Goal: Task Accomplishment & Management: Complete application form

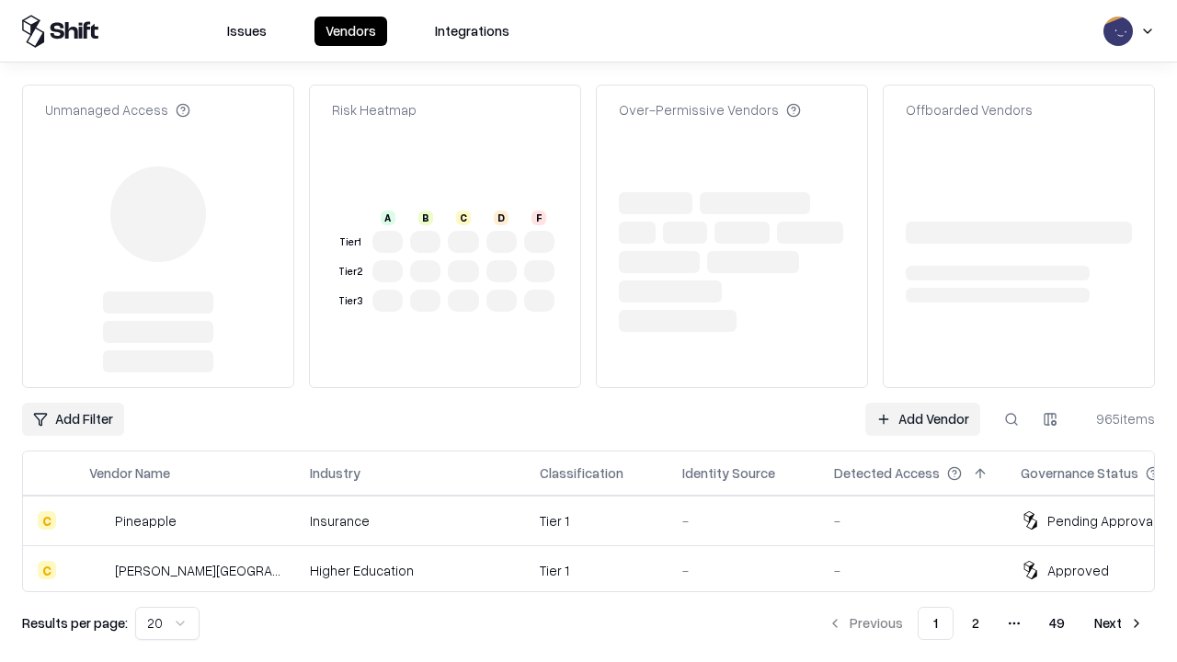
click at [922, 403] on link "Add Vendor" at bounding box center [922, 419] width 115 height 33
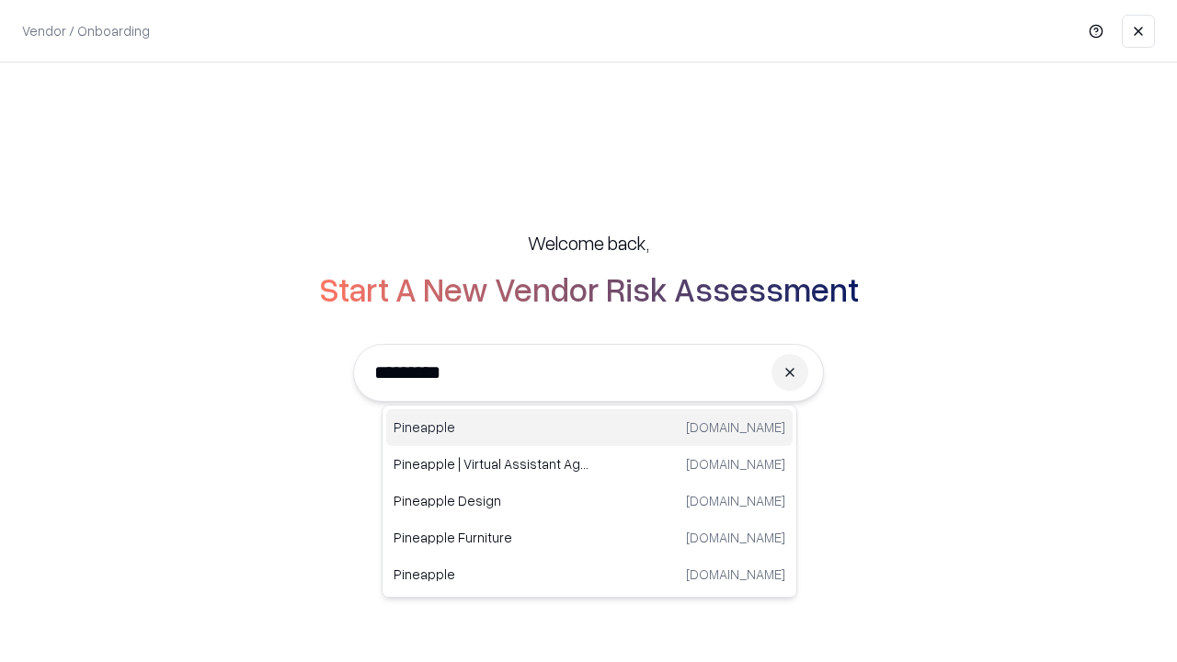
click at [590, 428] on div "Pineapple [DOMAIN_NAME]" at bounding box center [589, 427] width 407 height 37
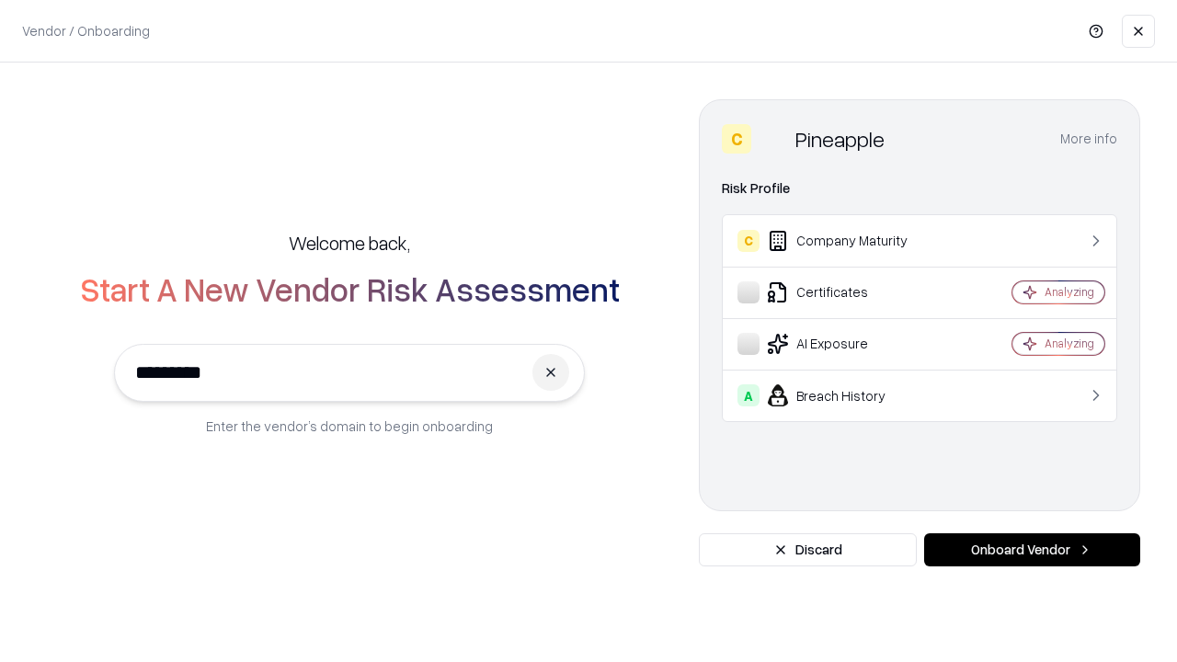
type input "*********"
click at [1032, 550] on button "Onboard Vendor" at bounding box center [1032, 549] width 216 height 33
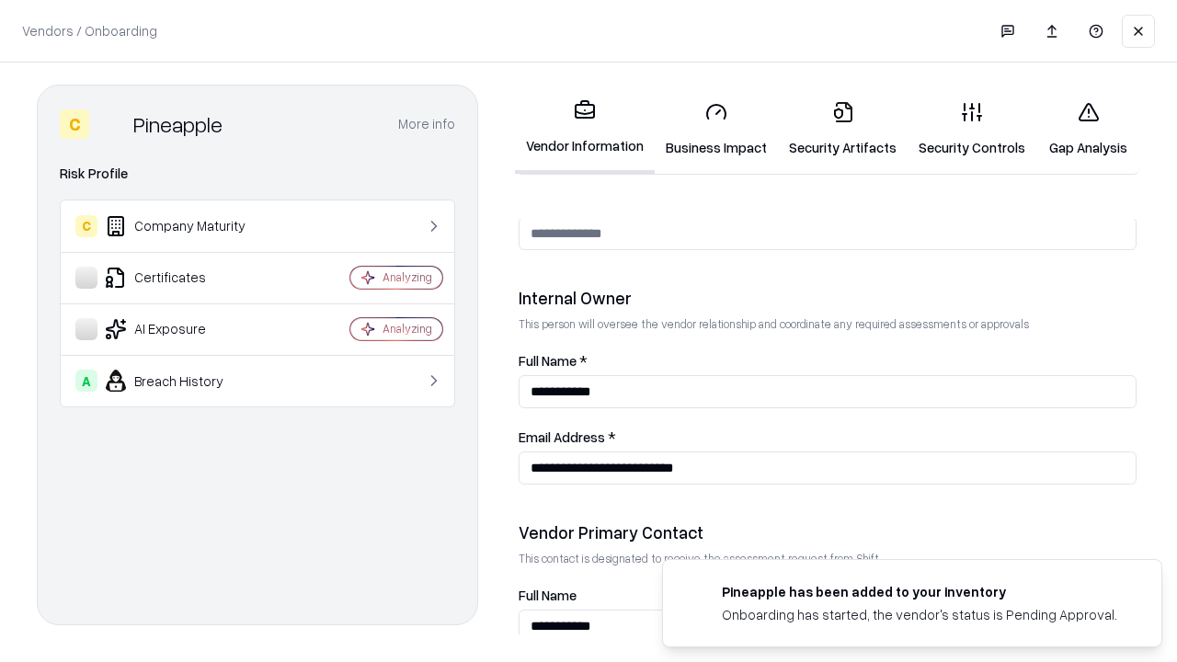
scroll to position [953, 0]
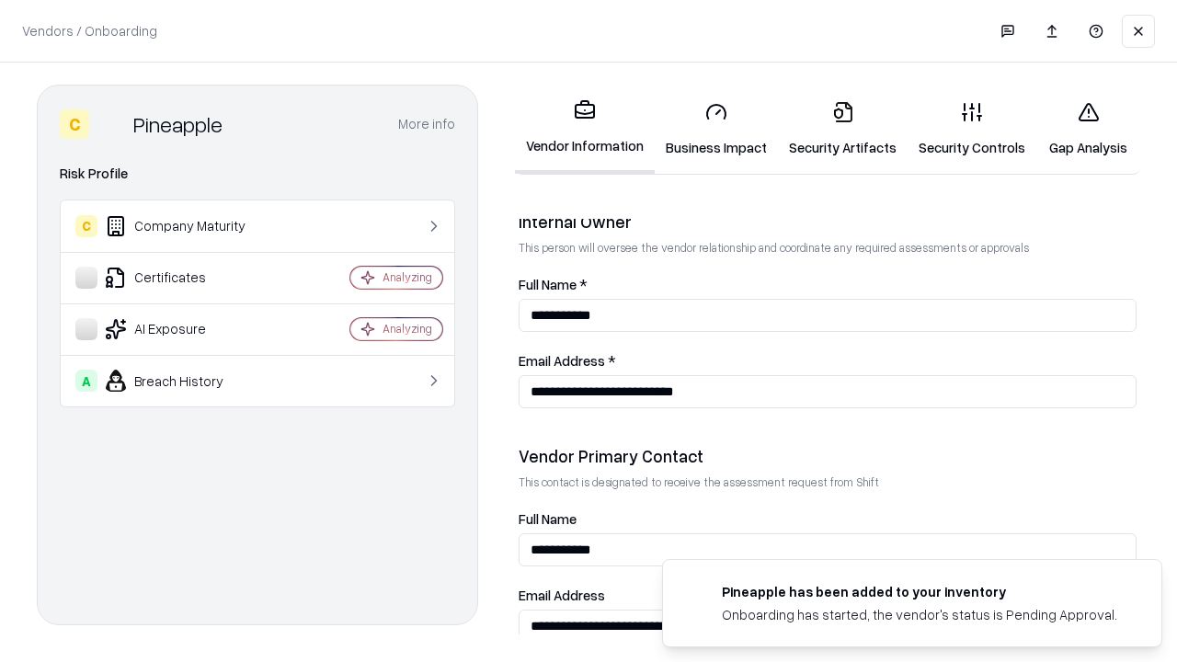
click at [842, 129] on link "Security Artifacts" at bounding box center [843, 129] width 130 height 86
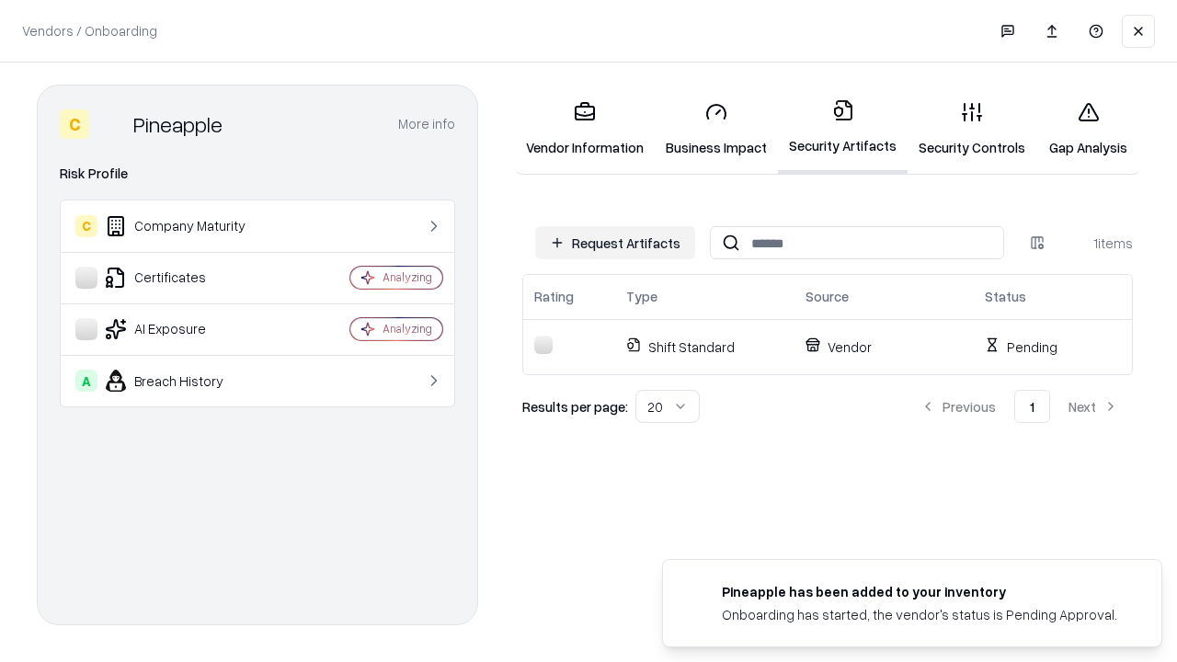
click at [615, 243] on button "Request Artifacts" at bounding box center [615, 242] width 160 height 33
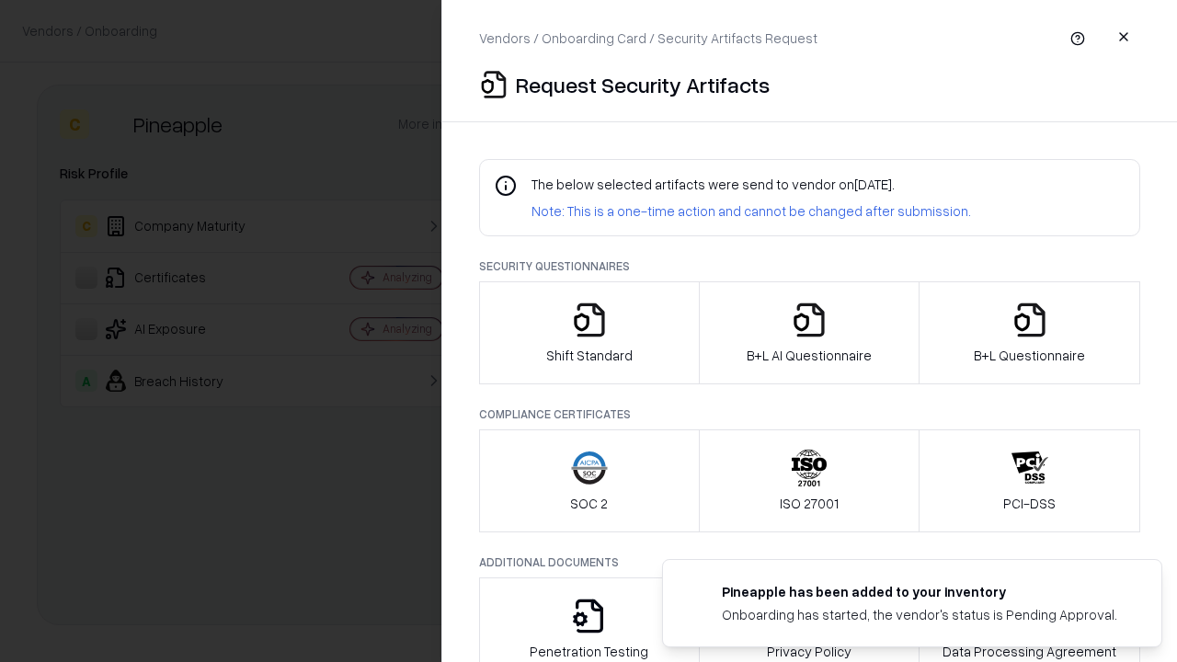
click at [1029, 333] on icon "button" at bounding box center [1030, 320] width 37 height 37
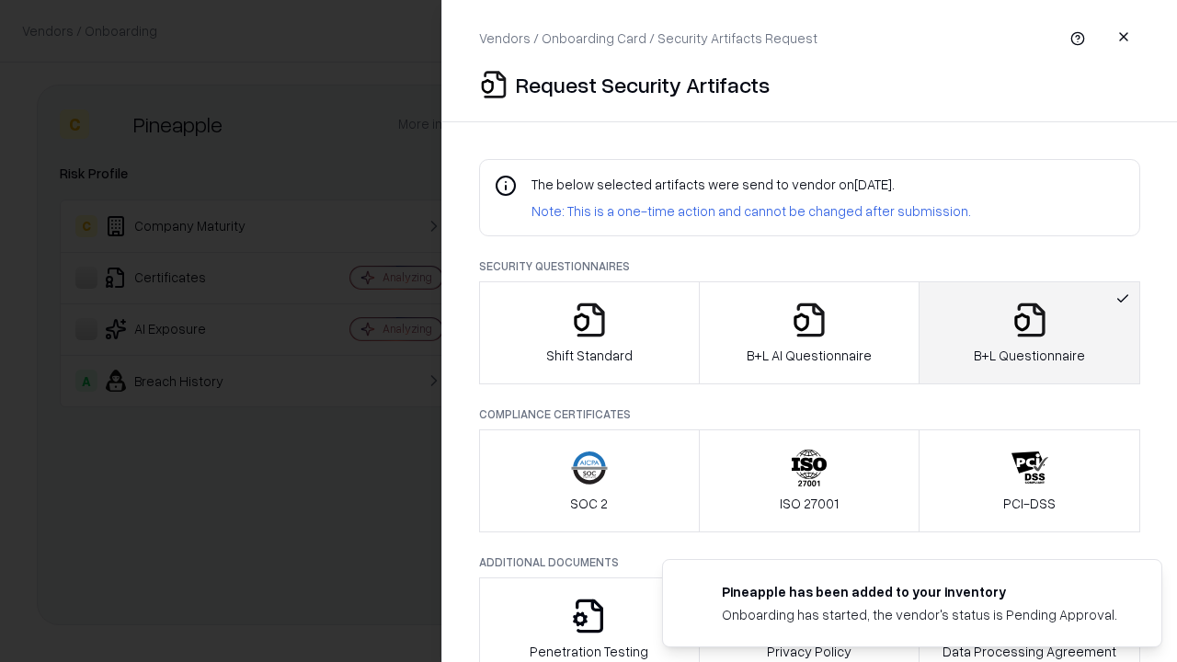
click at [808, 333] on icon "button" at bounding box center [809, 320] width 37 height 37
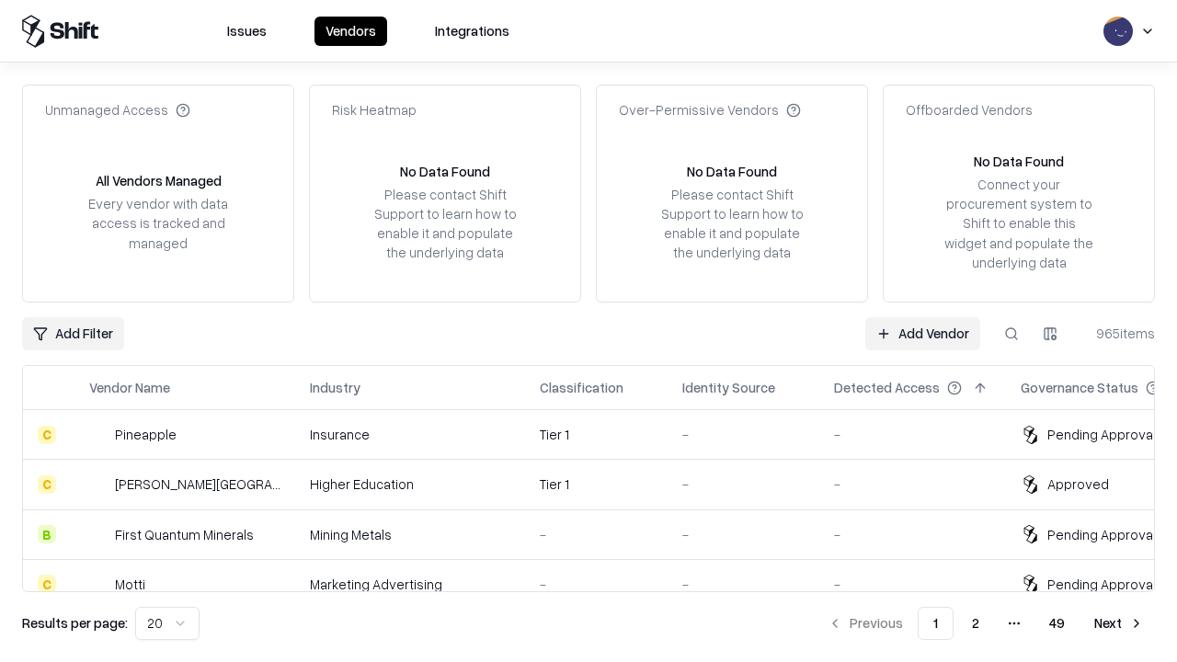
click at [922, 333] on link "Add Vendor" at bounding box center [922, 333] width 115 height 33
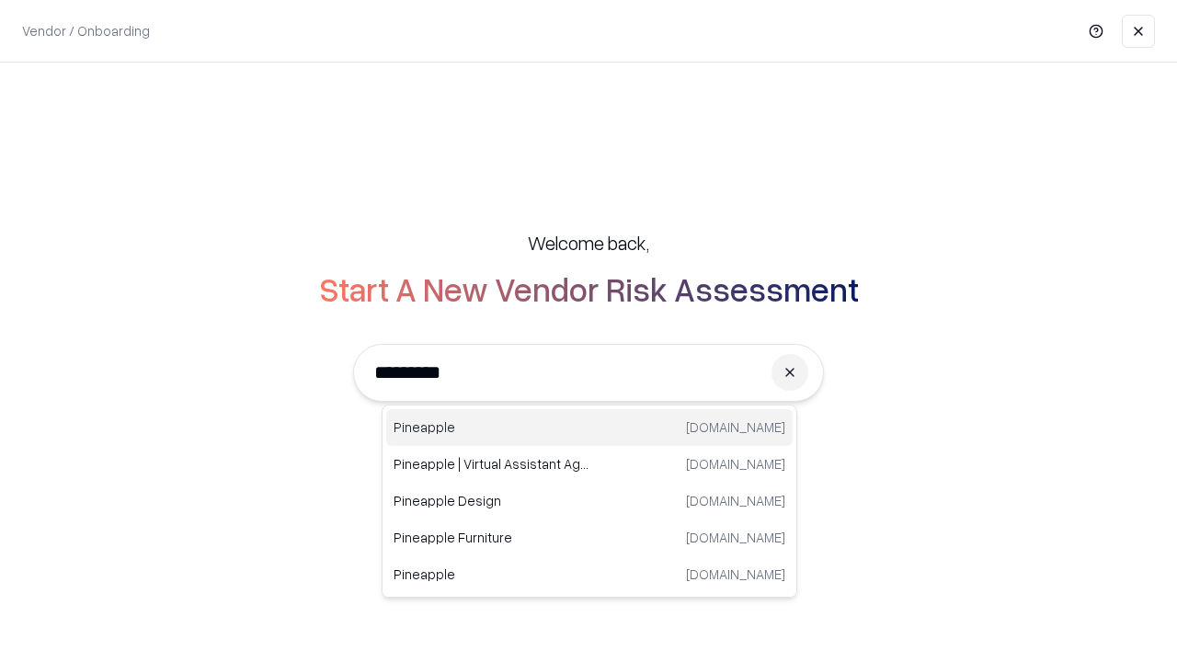
click at [590, 428] on div "Pineapple [DOMAIN_NAME]" at bounding box center [589, 427] width 407 height 37
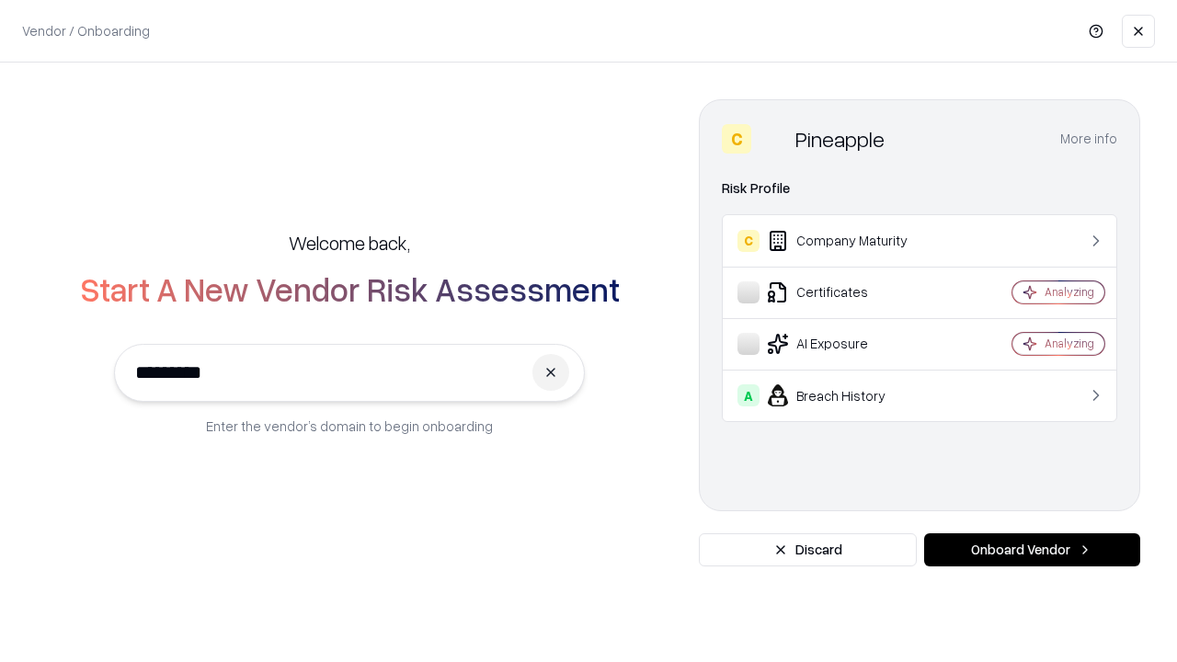
type input "*********"
click at [1032, 550] on button "Onboard Vendor" at bounding box center [1032, 549] width 216 height 33
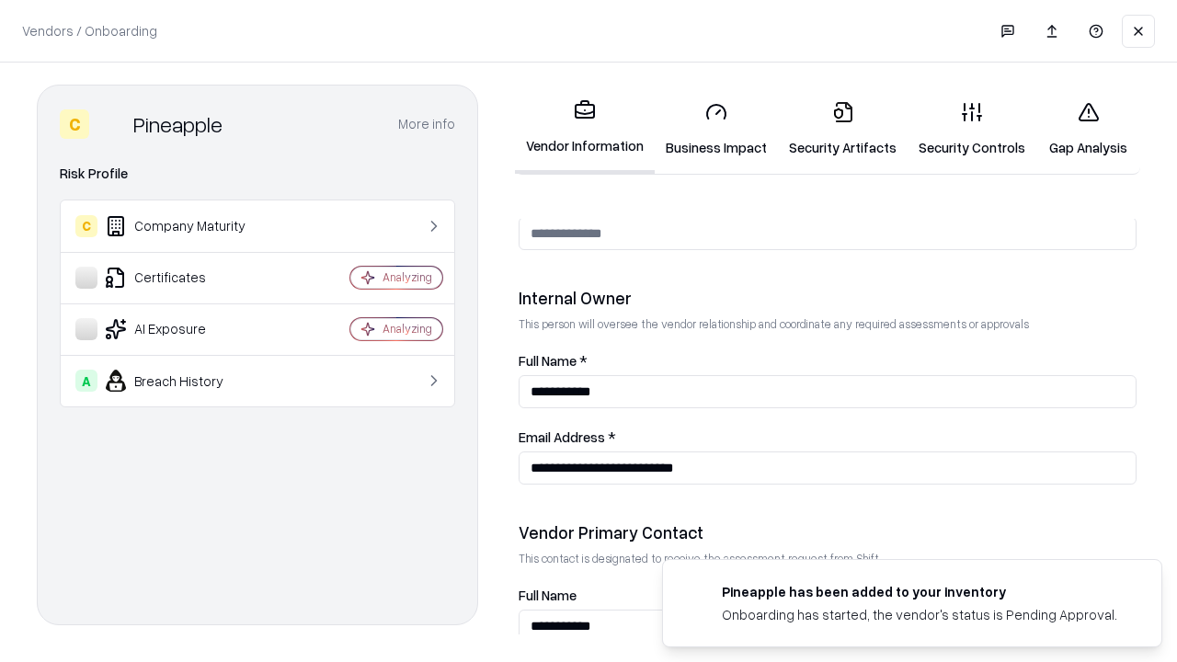
scroll to position [953, 0]
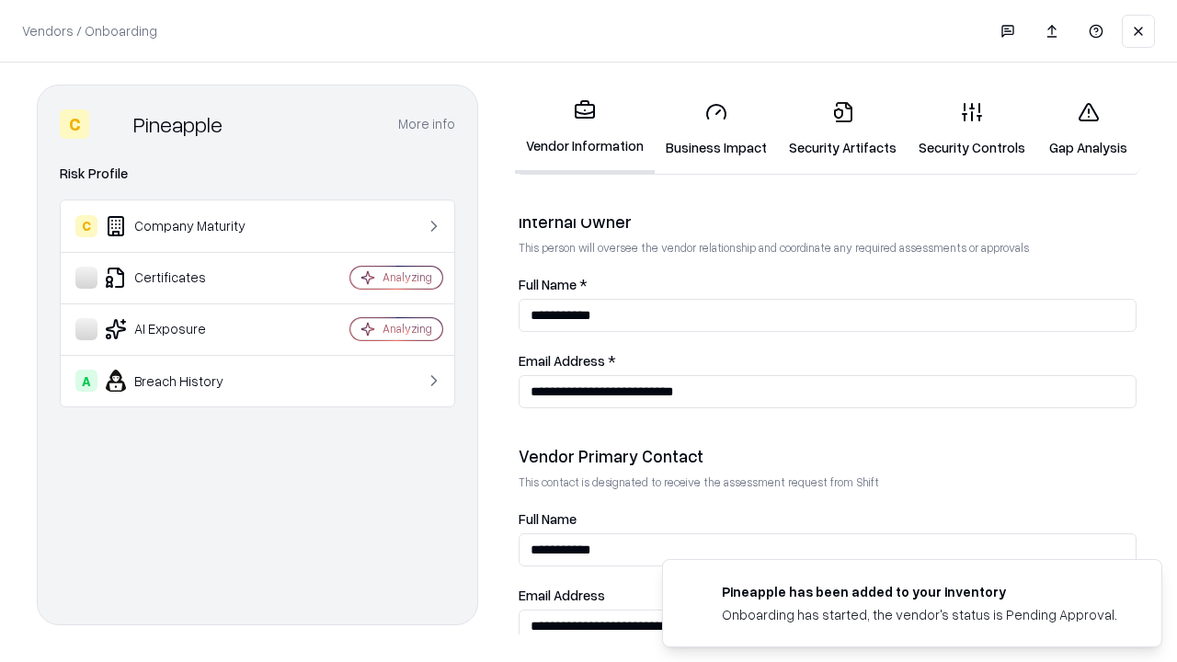
click at [1088, 129] on link "Gap Analysis" at bounding box center [1089, 129] width 104 height 86
